Goal: Task Accomplishment & Management: Manage account settings

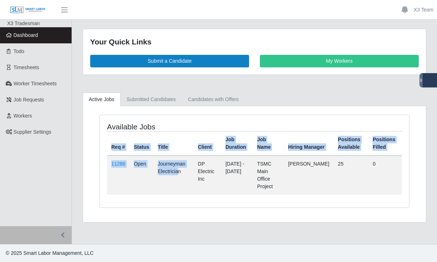
drag, startPoint x: 0, startPoint y: 0, endPoint x: 79, endPoint y: 131, distance: 153.4
click at [79, 131] on div "Active Jobs Submitted Candidates Candidates with Offers Available Jobs Req # St…" at bounding box center [254, 157] width 354 height 130
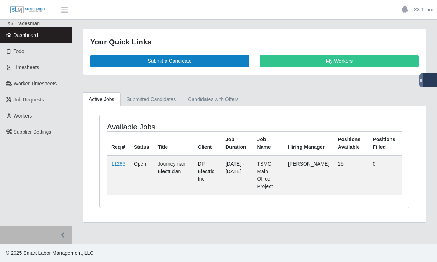
click at [31, 144] on ul "X3 Tradesman Dashboard Todo Timesheets Worker Timesheets Job Requests Workers S…" at bounding box center [36, 123] width 72 height 206
click at [37, 110] on link "Workers" at bounding box center [36, 116] width 72 height 16
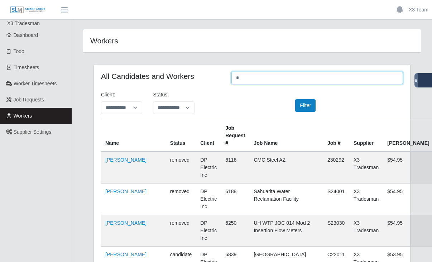
click at [263, 79] on input "*" at bounding box center [316, 78] width 171 height 13
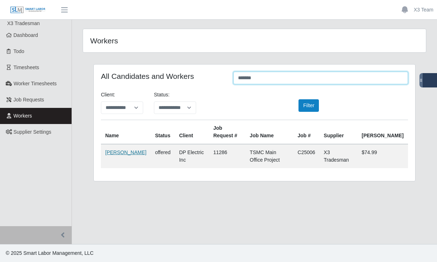
type input "*******"
click at [112, 155] on link "[PERSON_NAME]" at bounding box center [125, 152] width 41 height 6
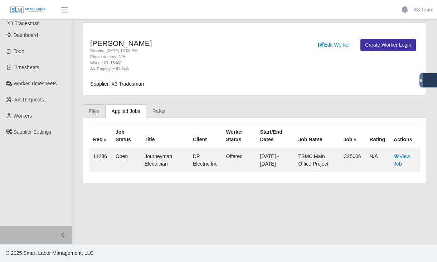
click at [95, 112] on link "Files" at bounding box center [94, 111] width 23 height 14
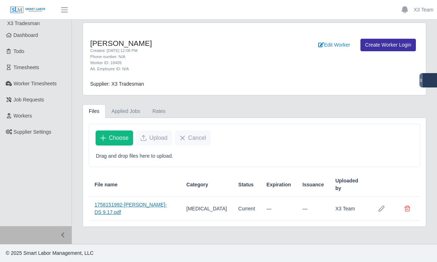
click at [167, 202] on link "1758151992-James Bobadilla- DS 9.17.pdf" at bounding box center [131, 208] width 72 height 13
